Goal: Check status: Check status

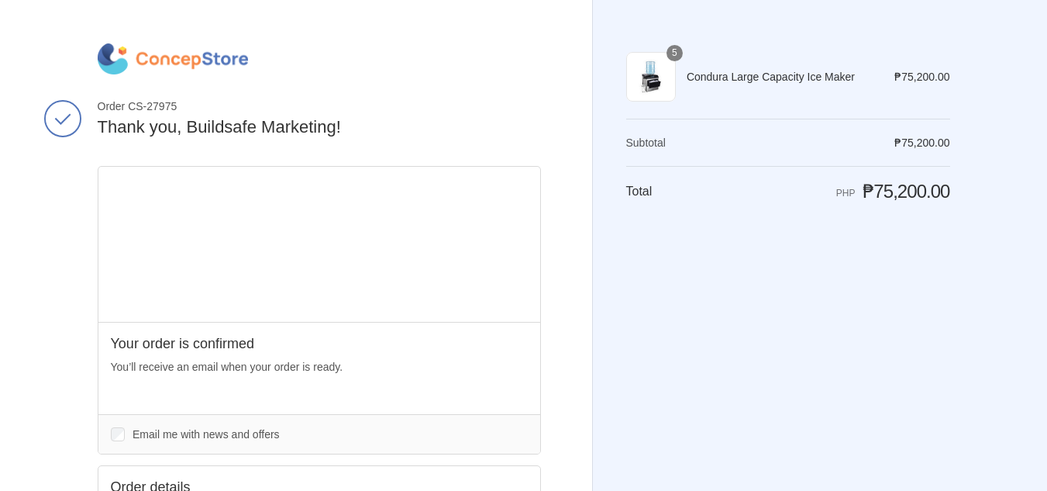
click at [240, 394] on div "Your order is confirmed You’ll receive an email when your order is ready. Items…" at bounding box center [319, 368] width 442 height 92
drag, startPoint x: 690, startPoint y: 77, endPoint x: 877, endPoint y: 88, distance: 187.9
click at [877, 88] on tr "5 Condura Large Capacity Ice Maker 5 ₱75,200.00" at bounding box center [788, 77] width 324 height 50
copy tr "Condura Large Capacity Ice Maker"
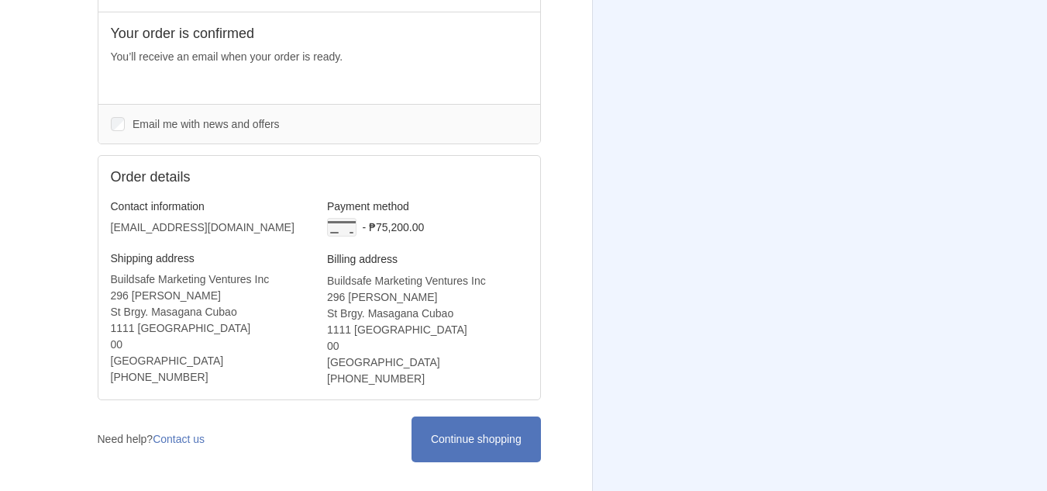
scroll to position [366, 0]
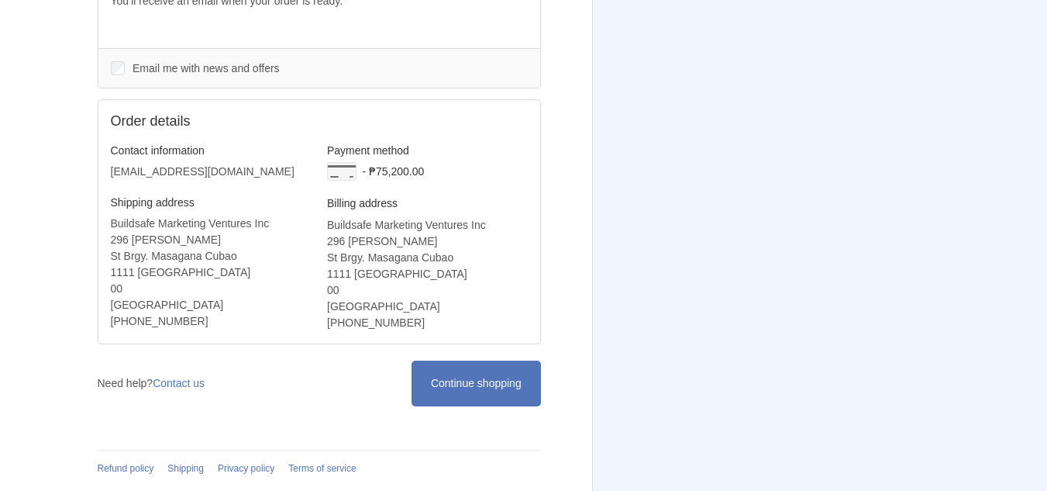
click at [234, 398] on div "Continue shopping Need help? Contact us" at bounding box center [319, 383] width 443 height 46
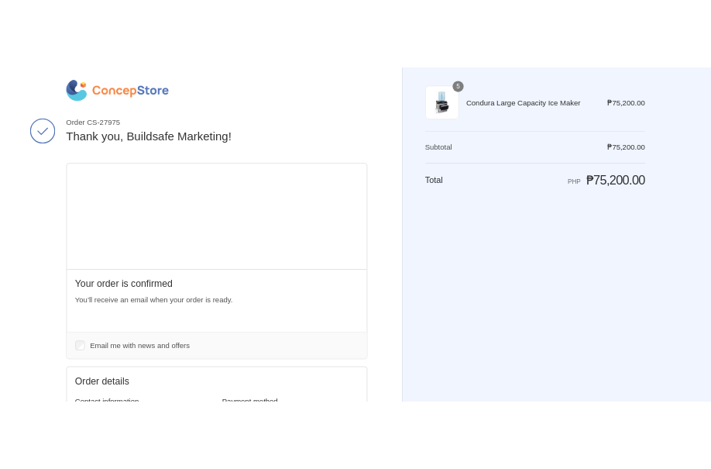
scroll to position [0, 0]
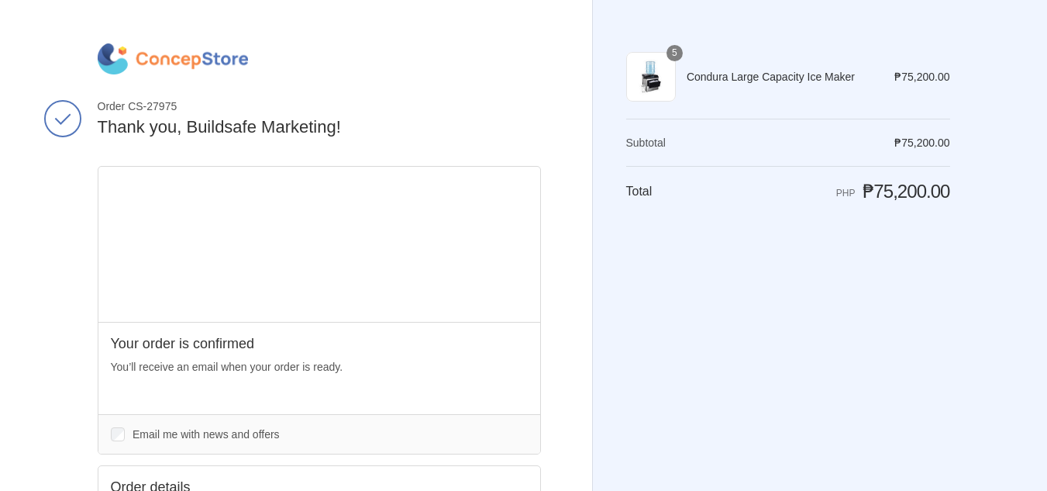
click at [69, 177] on div "Thank you for your purchase! Order CS-27975 Thank you, Buildsafe Marketing! You…" at bounding box center [523, 428] width 957 height 856
drag, startPoint x: 98, startPoint y: 105, endPoint x: 197, endPoint y: 106, distance: 99.2
click at [197, 105] on span "Order CS-27975" at bounding box center [319, 106] width 443 height 14
copy span "Order CS-27975"
